Goal: Task Accomplishment & Management: Manage account settings

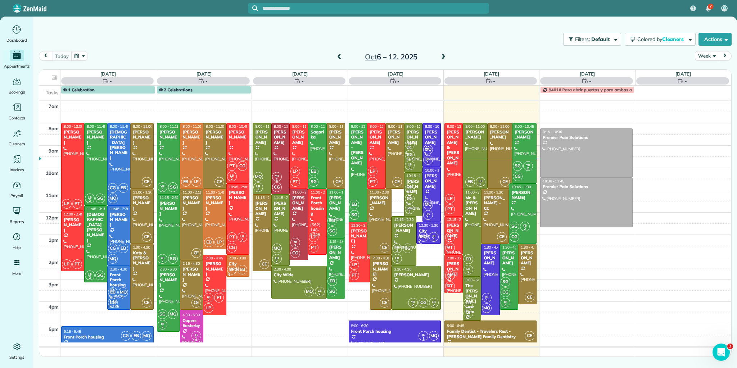
click at [493, 72] on link "Fri 10/10" at bounding box center [491, 74] width 15 height 6
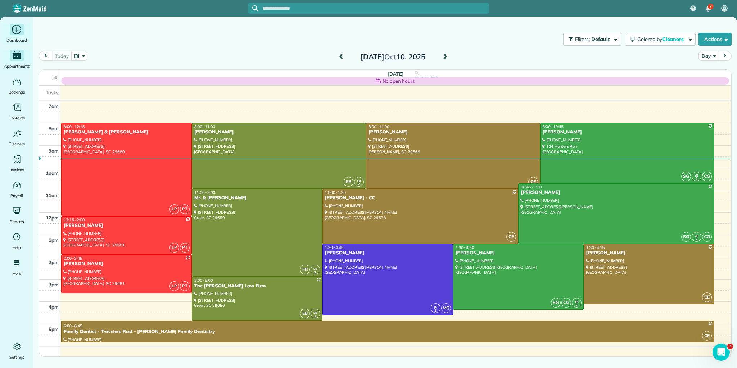
click at [21, 33] on icon "Main" at bounding box center [16, 29] width 11 height 11
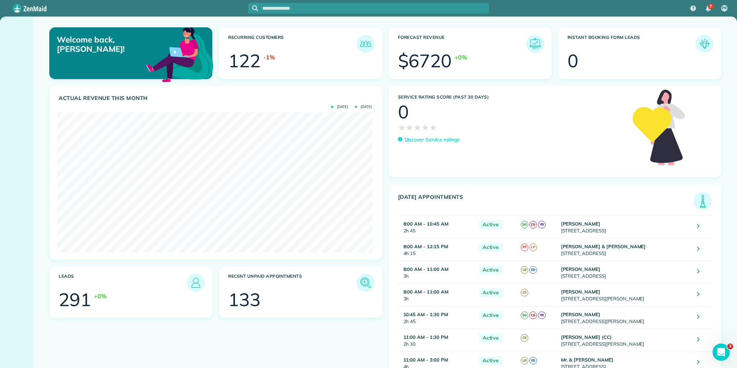
click at [697, 203] on img at bounding box center [703, 201] width 17 height 17
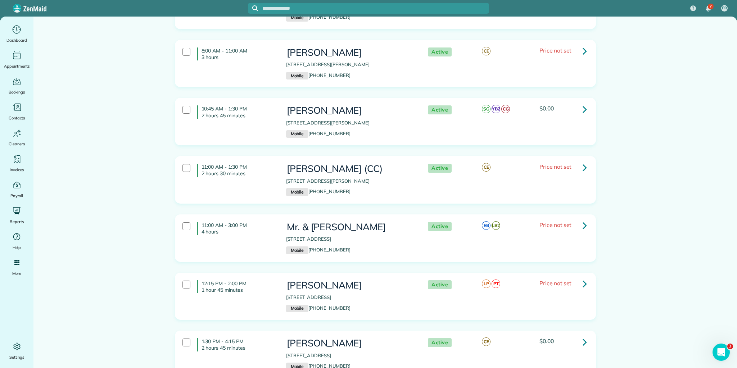
scroll to position [230, 0]
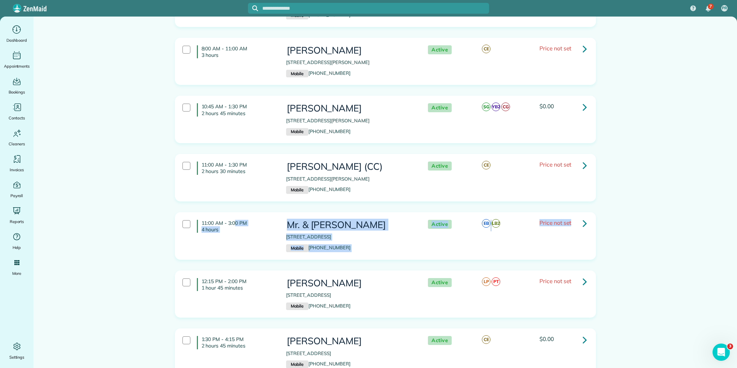
drag, startPoint x: 200, startPoint y: 209, endPoint x: 582, endPoint y: 230, distance: 382.6
click at [582, 230] on div "11:00 AM - 3:00 PM 4 hours Mr. & Mrs. Wray 10 Colonel Storrs Court Greer SC 296…" at bounding box center [384, 236] width 415 height 40
copy div "11:00 AM - 3:00 PM 4 hours Mr. & Mrs. Wray 10 Colonel Storrs Court Greer SC 296…"
